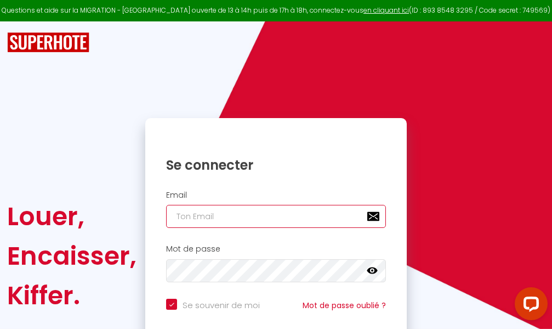
click at [280, 213] on input "email" at bounding box center [276, 216] width 220 height 23
type input "m"
checkbox input "true"
type input "ma"
checkbox input "true"
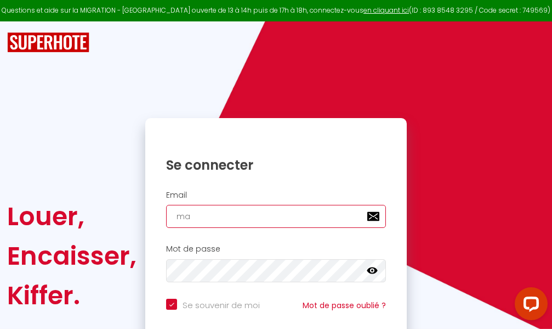
type input "mar"
checkbox input "true"
type input "marc"
checkbox input "true"
type input "marcd"
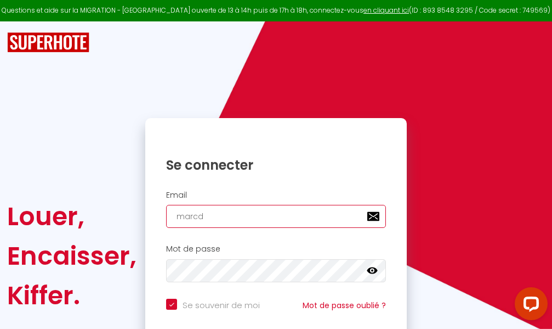
checkbox input "true"
type input "marcdp"
checkbox input "true"
type input "marcdpo"
checkbox input "true"
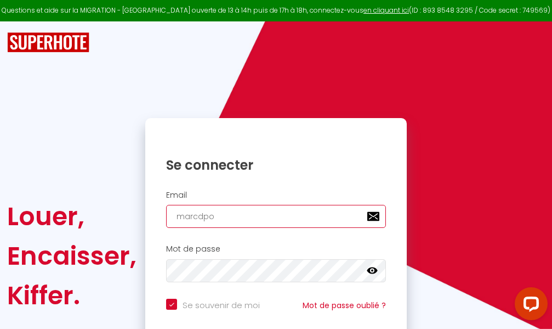
type input "marcdpoz"
checkbox input "true"
type input "marcdpoz."
checkbox input "true"
type input "marcdpoz.l"
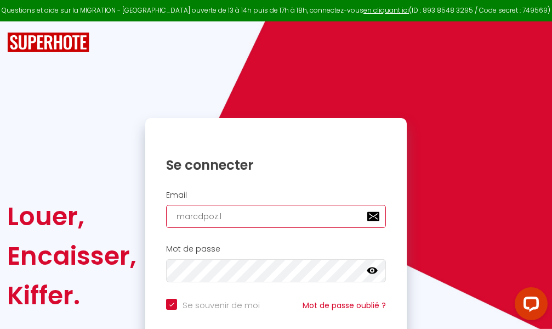
checkbox input "true"
type input "marcdpoz.lo"
checkbox input "true"
type input "marcdpoz.loc"
checkbox input "true"
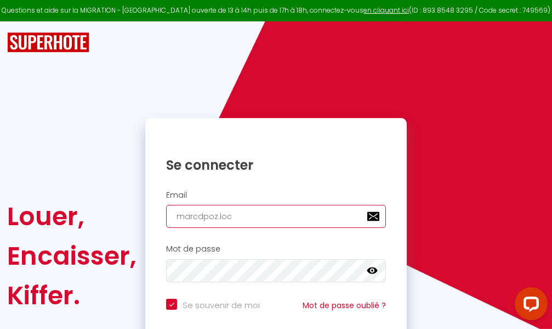
type input "marcdpoz.loca"
checkbox input "true"
type input "marcdpoz.locat"
checkbox input "true"
type input "marcdpoz.locati"
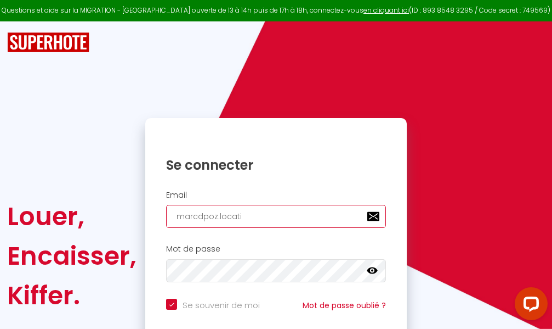
checkbox input "true"
type input "marcdpoz.locatio"
checkbox input "true"
type input "marcdpoz.location"
checkbox input "true"
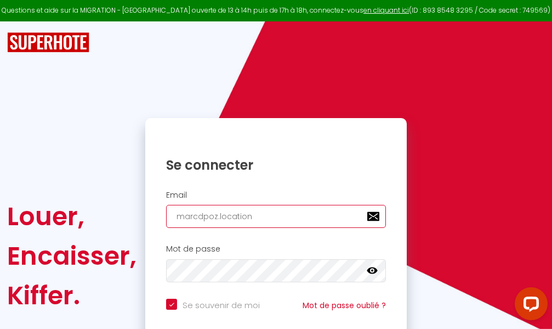
type input "marcdpoz.location@"
checkbox input "true"
type input "marcdpoz.location@g"
checkbox input "true"
type input "marcdpoz.location@gm"
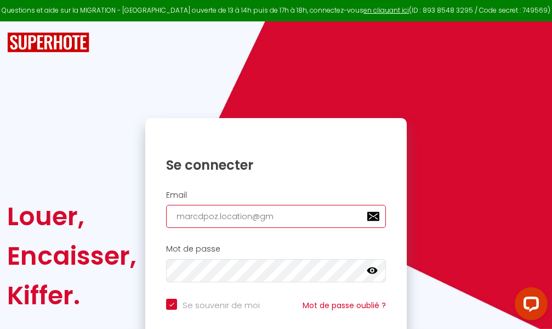
checkbox input "true"
type input "marcdpoz.location@gma"
checkbox input "true"
type input "marcdpoz.location@gmai"
checkbox input "true"
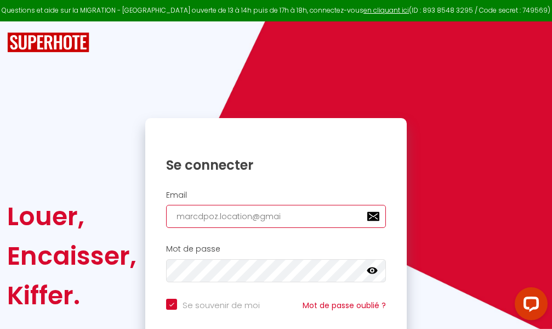
type input "[EMAIL_ADDRESS]"
checkbox input "true"
type input "[EMAIL_ADDRESS]."
checkbox input "true"
type input "marcdpoz.location@gmail.c"
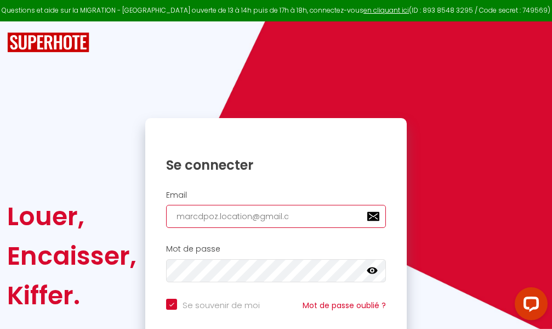
checkbox input "true"
type input "[EMAIL_ADDRESS][DOMAIN_NAME]"
checkbox input "true"
type input "[EMAIL_ADDRESS][DOMAIN_NAME]"
checkbox input "true"
